Goal: Transaction & Acquisition: Book appointment/travel/reservation

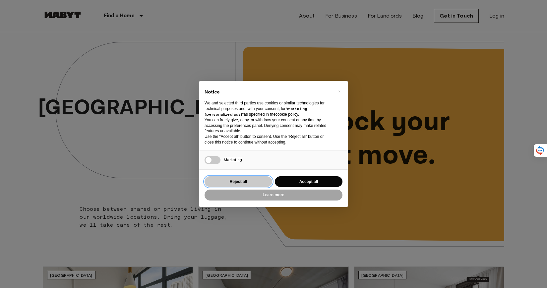
click at [246, 185] on button "Reject all" at bounding box center [238, 181] width 68 height 11
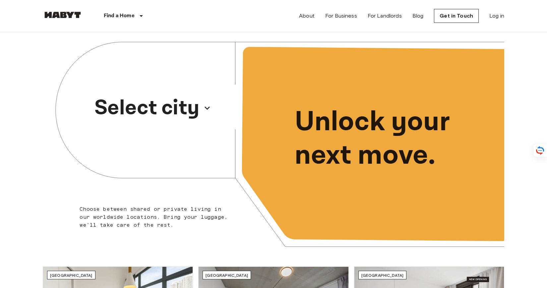
click at [185, 111] on p "Select city" at bounding box center [146, 108] width 105 height 32
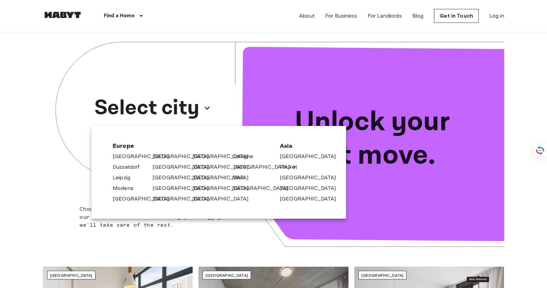
click at [249, 169] on link "[GEOGRAPHIC_DATA]" at bounding box center [264, 167] width 63 height 8
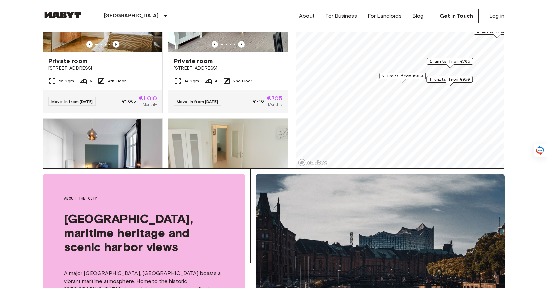
click at [394, 77] on span "2 units from €910" at bounding box center [402, 76] width 40 height 6
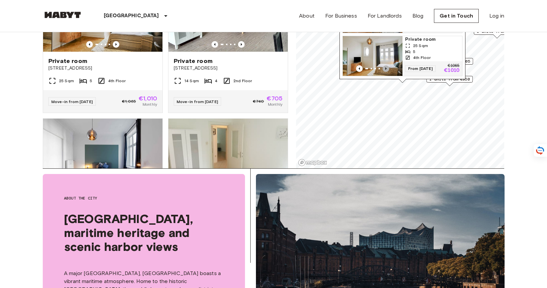
click at [385, 68] on icon "Previous image" at bounding box center [385, 68] width 7 height 7
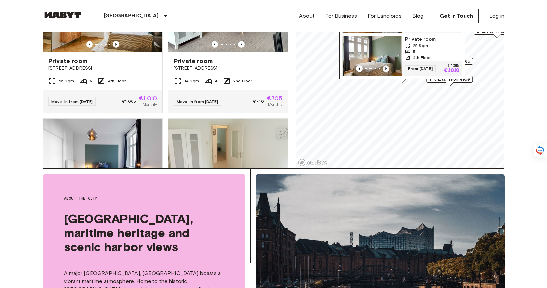
click at [385, 68] on icon "Previous image" at bounding box center [385, 68] width 7 height 7
